Goal: Information Seeking & Learning: Check status

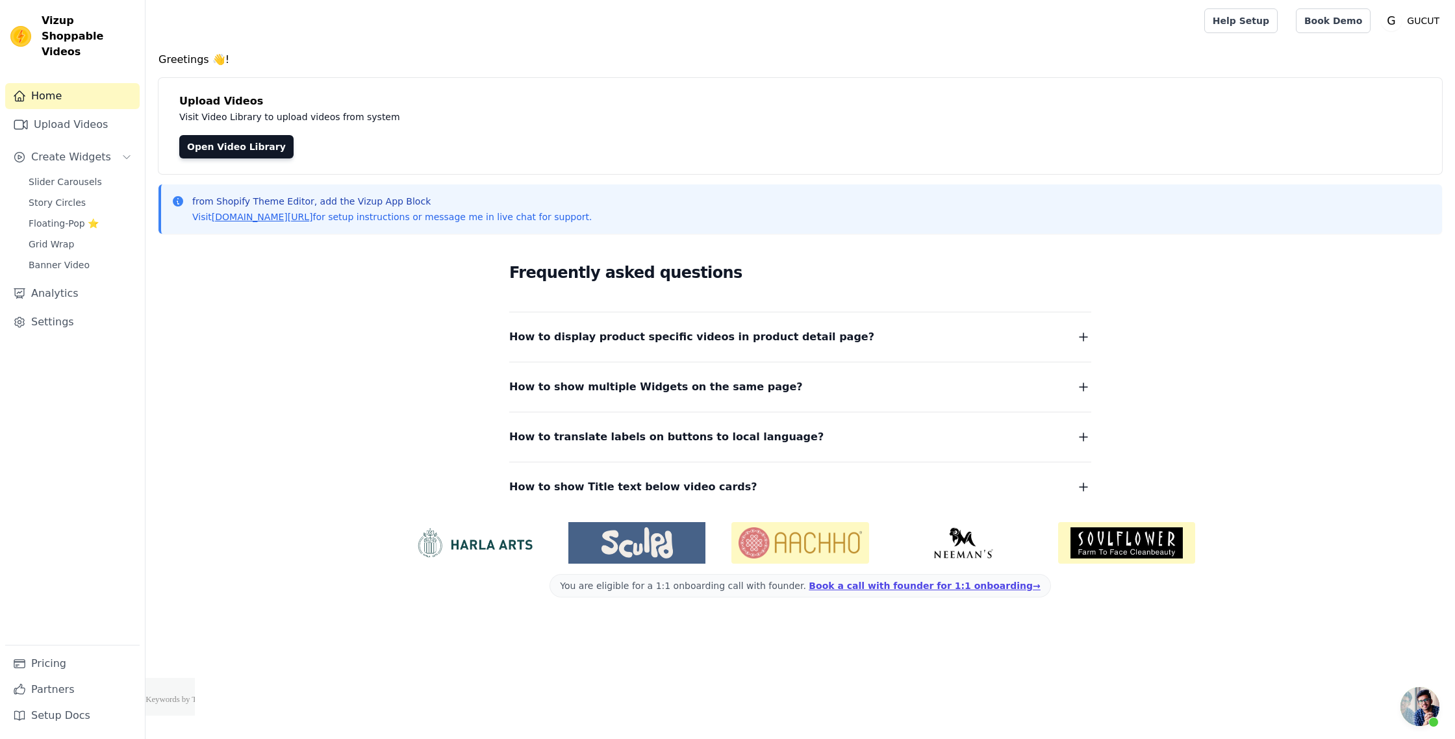
scroll to position [164, 0]
click at [47, 285] on link "Analytics" at bounding box center [72, 294] width 134 height 26
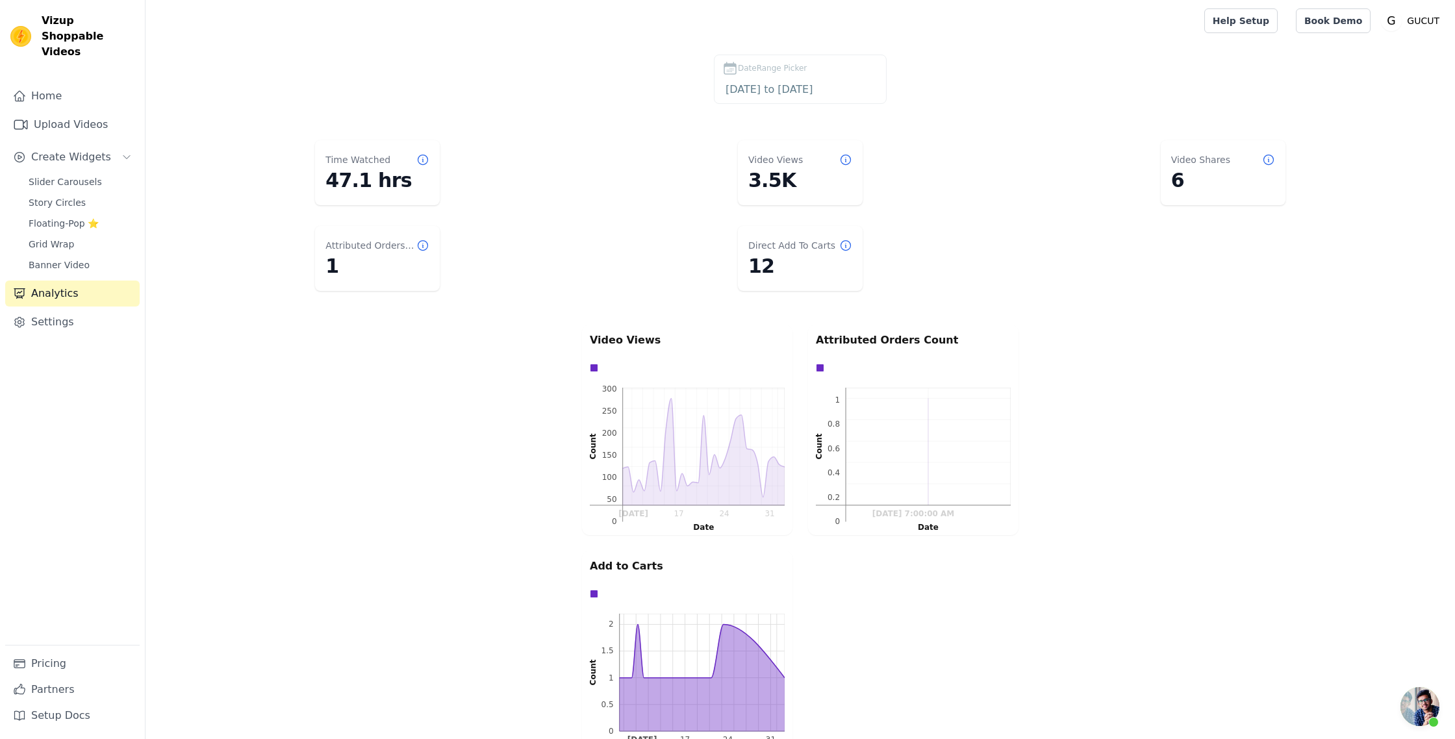
scroll to position [164, 0]
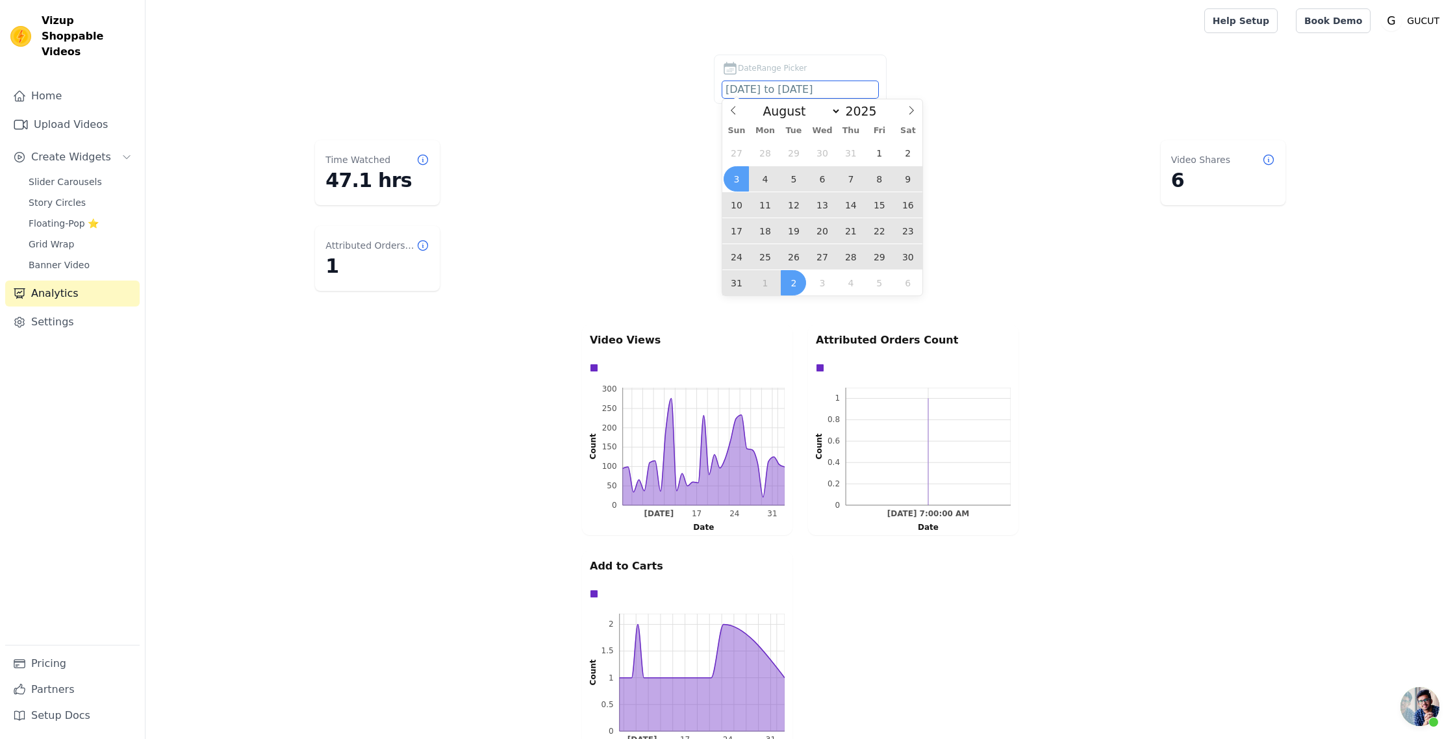
click at [745, 88] on input "[DATE] to [DATE]" at bounding box center [800, 89] width 156 height 17
click at [825, 110] on select "January February March April May June July August September October November De…" at bounding box center [798, 111] width 85 height 16
select select "8"
click at [761, 103] on select "January February March April May June July August September October November De…" at bounding box center [798, 111] width 85 height 16
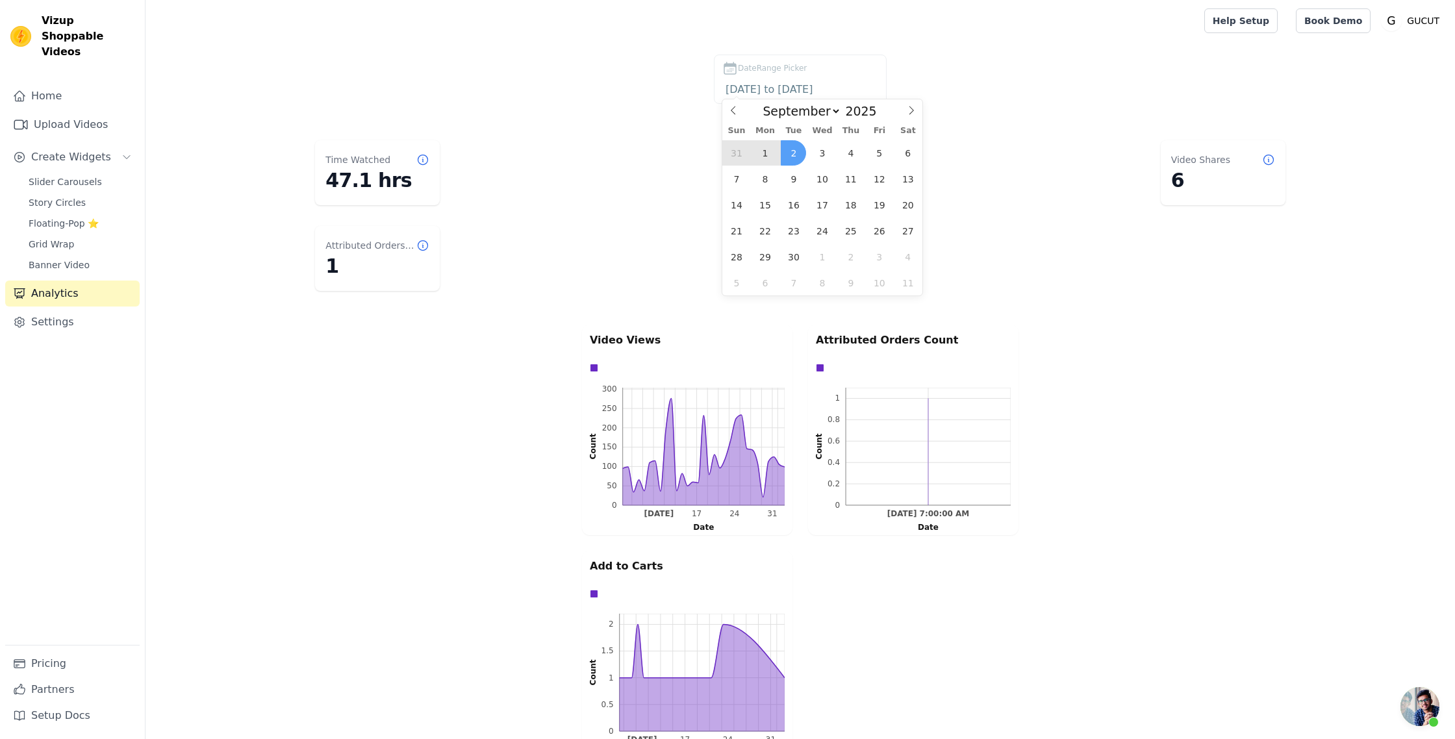
click at [766, 156] on span "1" at bounding box center [764, 152] width 25 height 25
type input "[DATE]"
click at [766, 156] on span "1" at bounding box center [764, 152] width 25 height 25
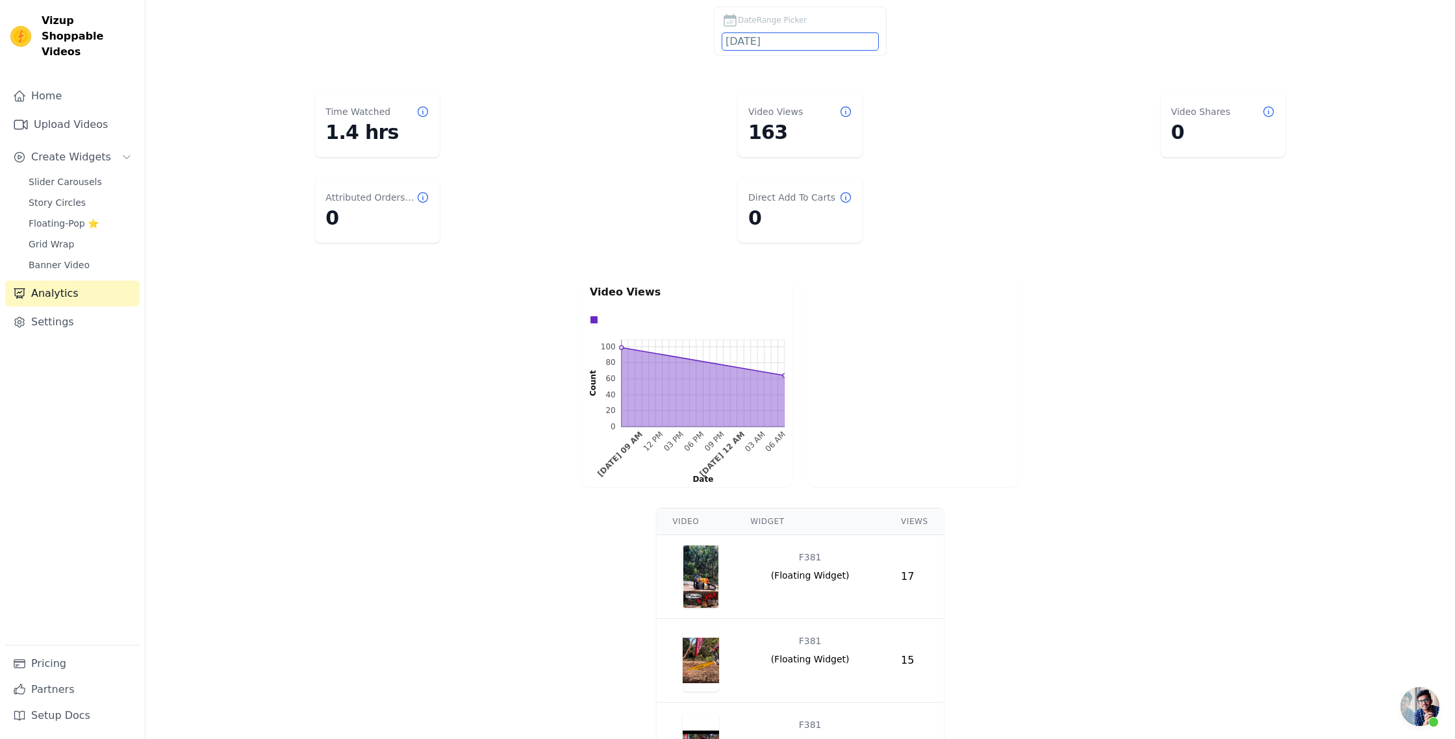
scroll to position [0, 0]
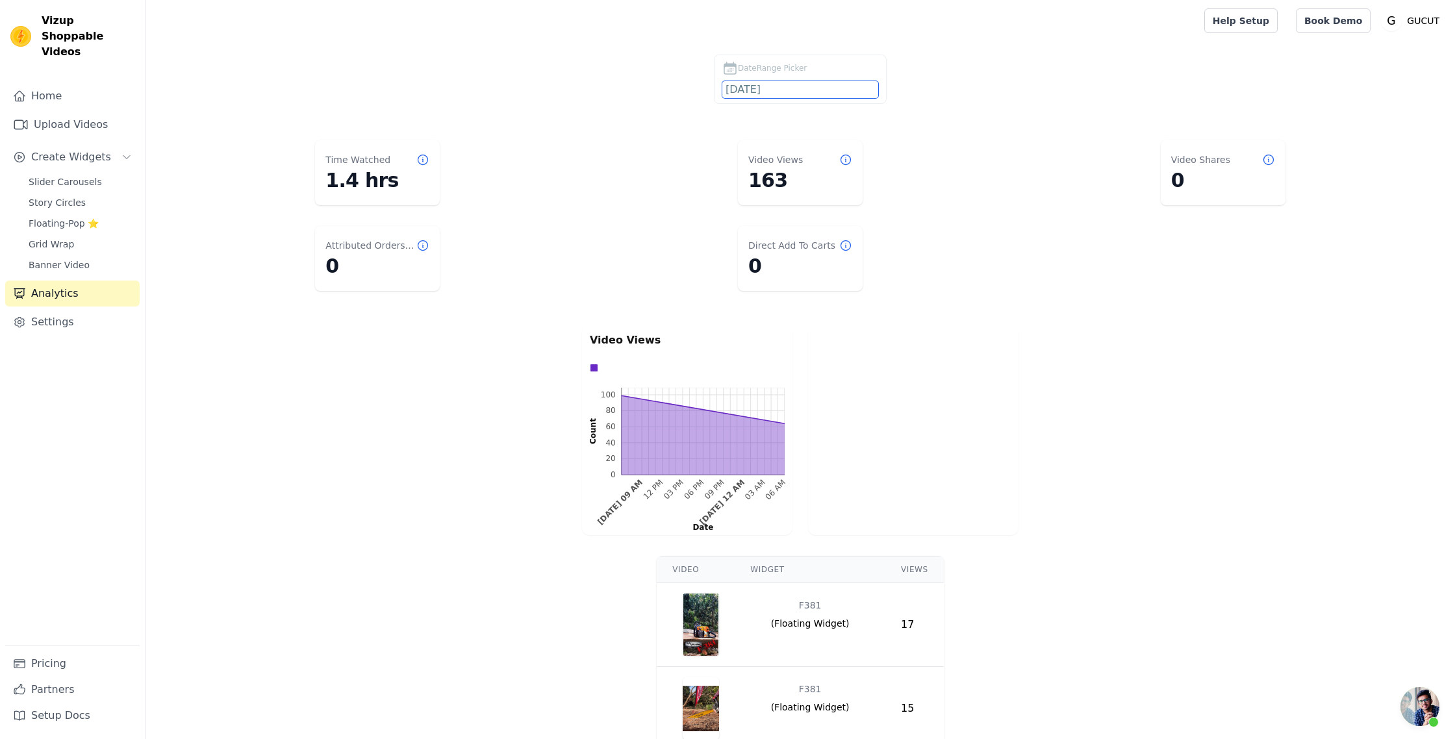
click at [738, 92] on input "[DATE]" at bounding box center [800, 89] width 156 height 17
click at [732, 112] on icon at bounding box center [733, 110] width 9 height 9
select select "7"
click at [743, 282] on span "31" at bounding box center [736, 282] width 25 height 25
type input "[DATE]"
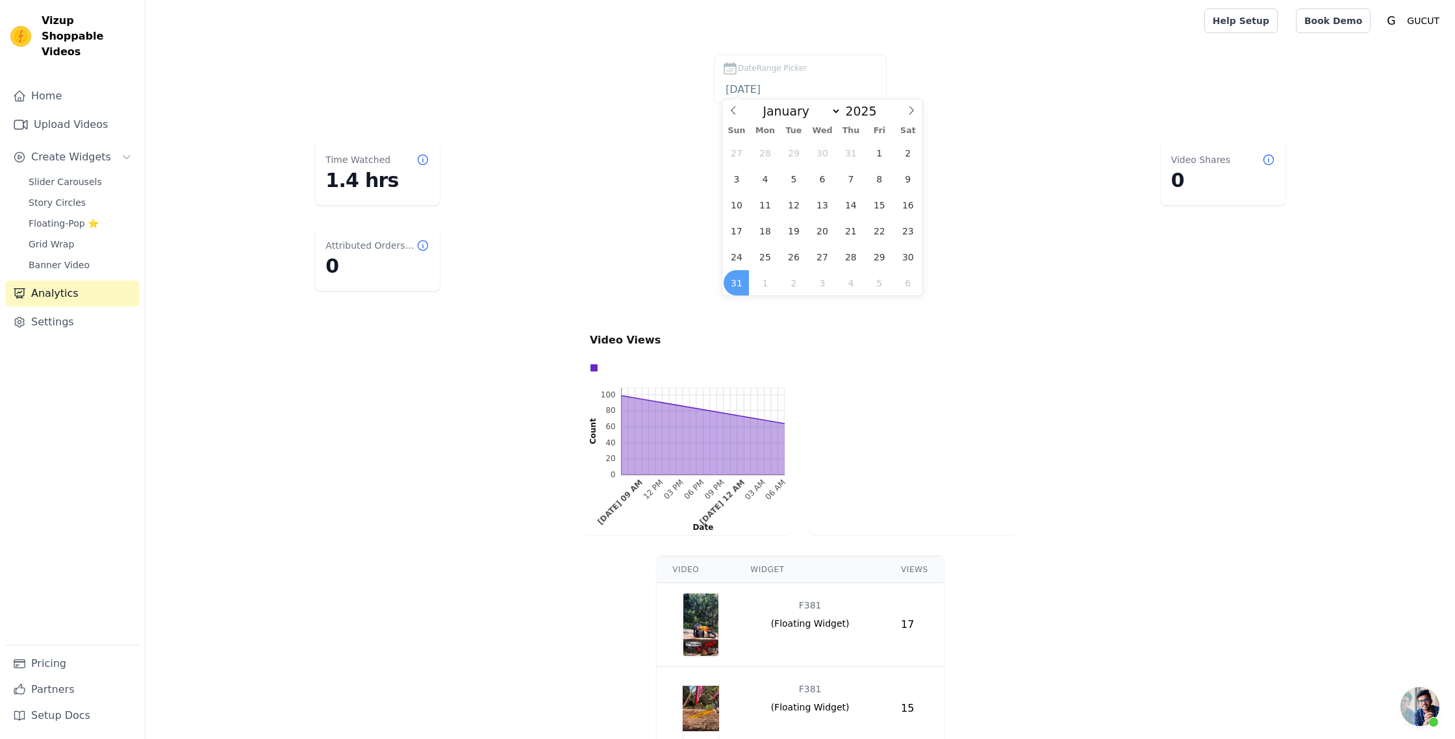
click at [743, 282] on span "31" at bounding box center [736, 282] width 25 height 25
